Goal: Check status

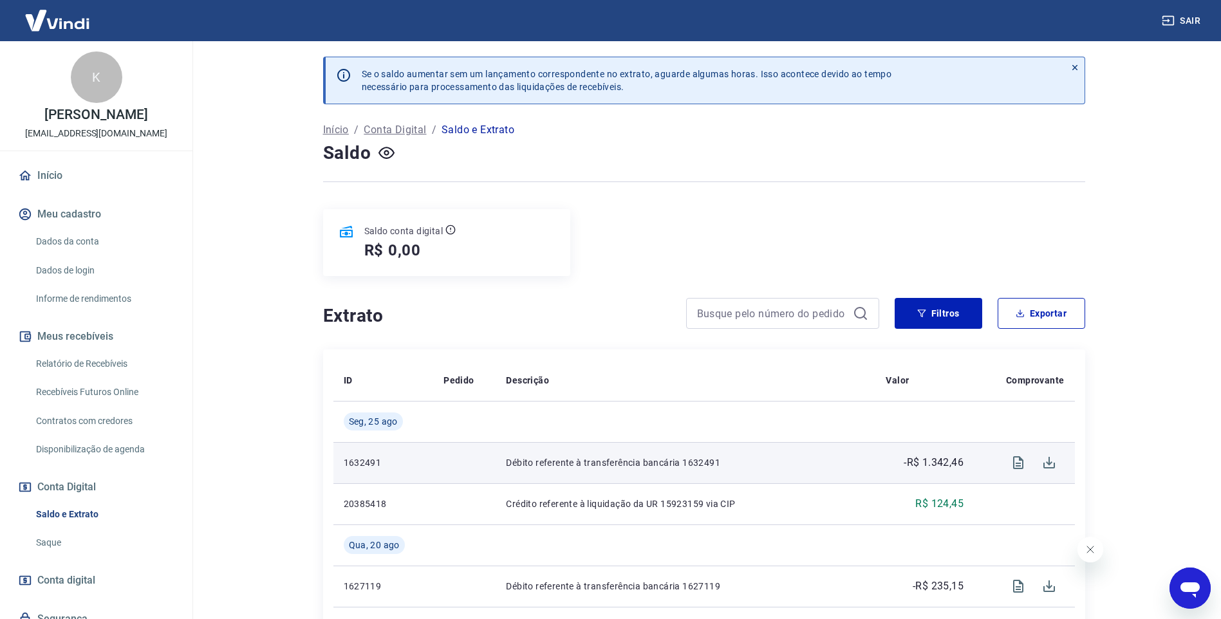
click at [935, 461] on p "-R$ 1.342,46" at bounding box center [934, 462] width 60 height 15
copy p "1.342,46"
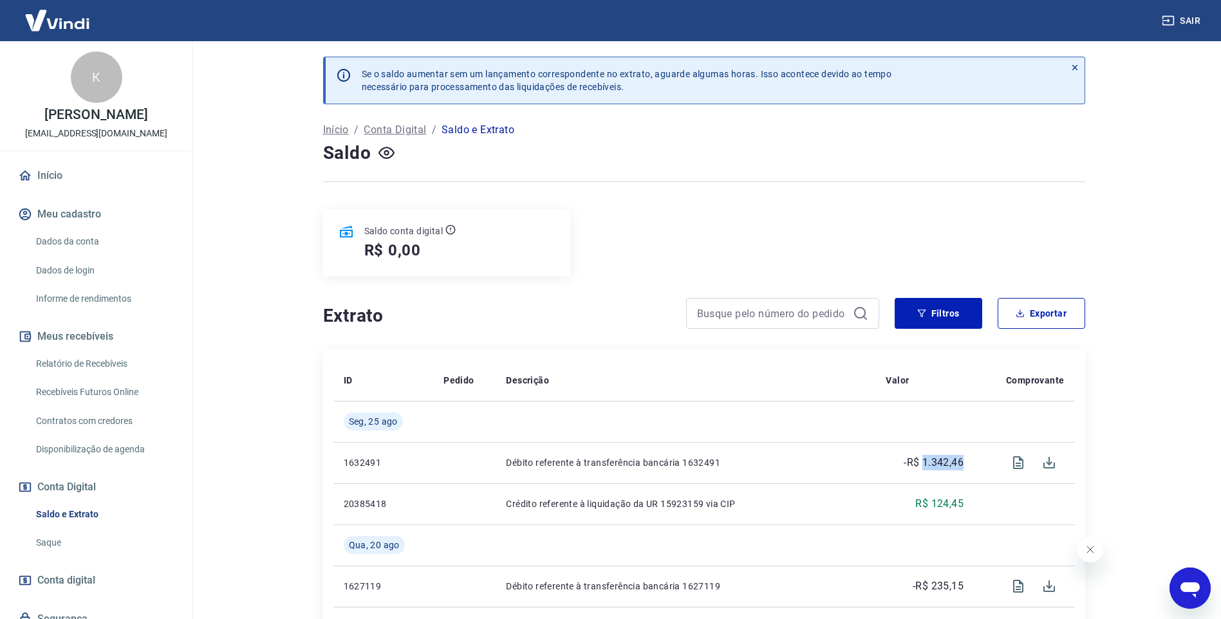
click at [91, 364] on link "Relatório de Recebíveis" at bounding box center [104, 364] width 146 height 26
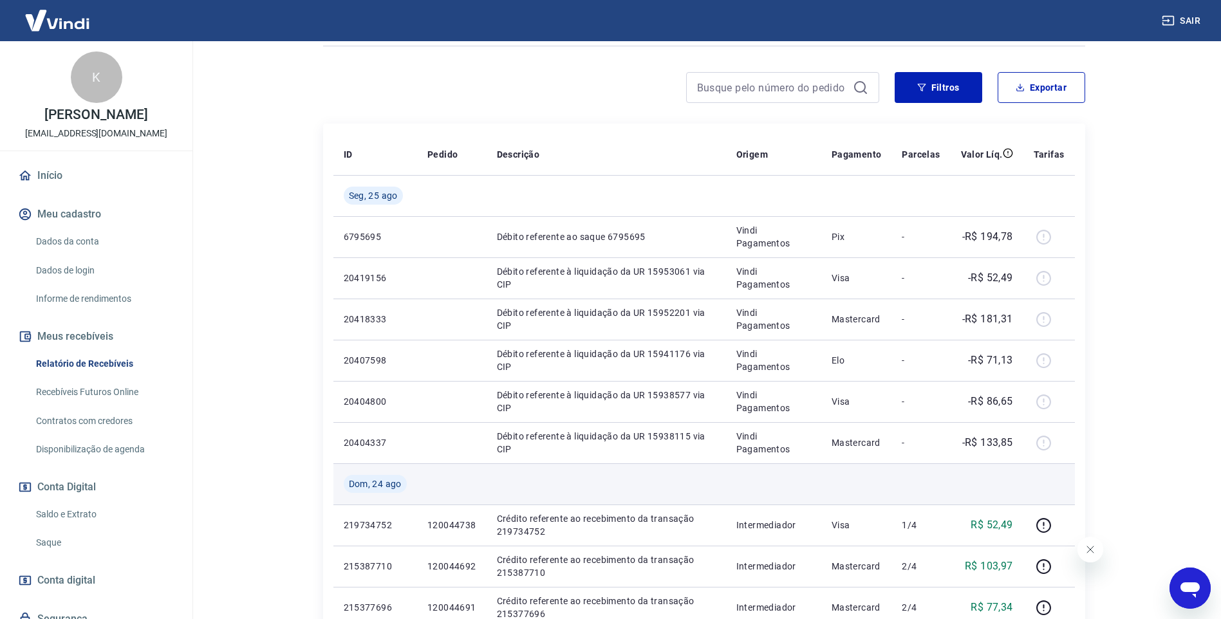
scroll to position [107, 0]
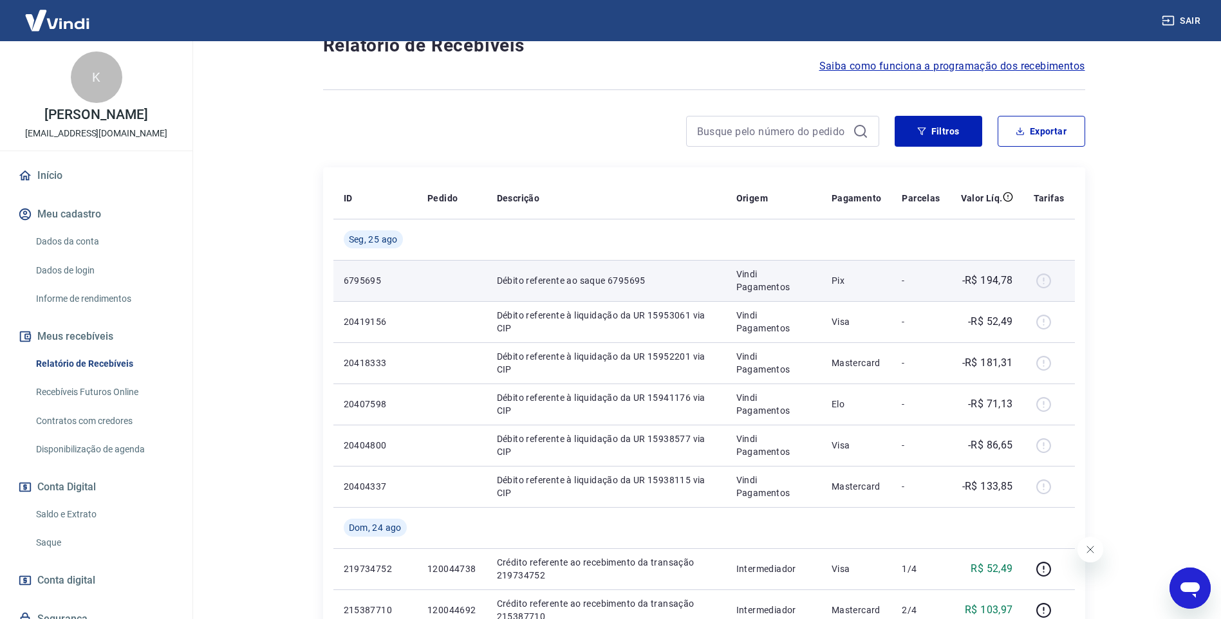
click at [995, 280] on p "-R$ 194,78" at bounding box center [987, 280] width 51 height 15
copy p "194,78"
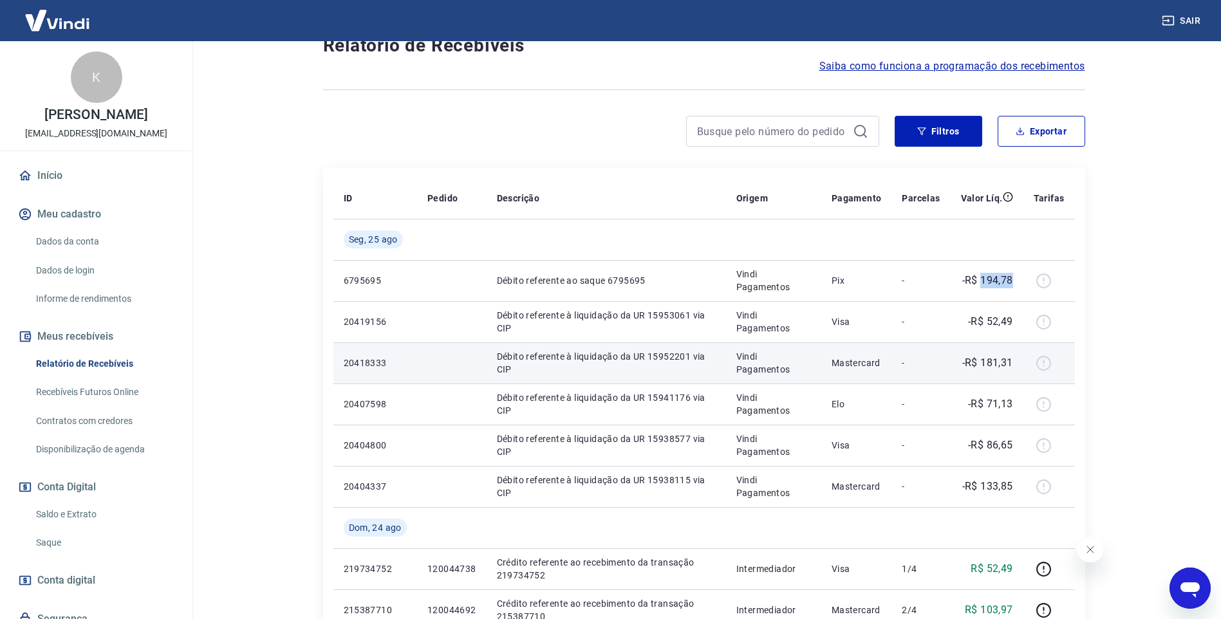
scroll to position [0, 0]
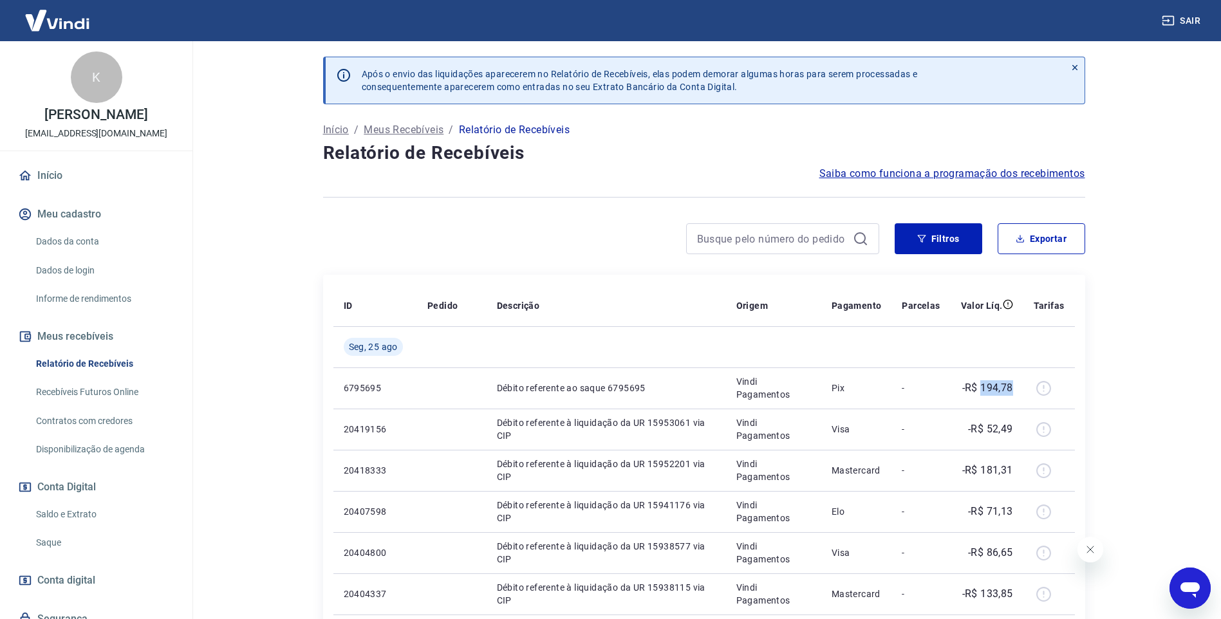
click at [62, 512] on link "Saldo e Extrato" at bounding box center [104, 514] width 146 height 26
